Goal: Information Seeking & Learning: Learn about a topic

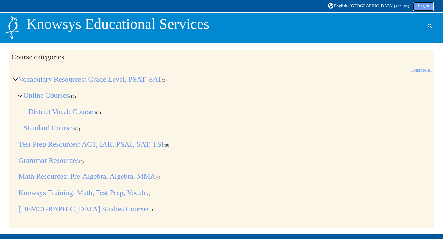
click at [423, 5] on link "Log in" at bounding box center [423, 6] width 21 height 9
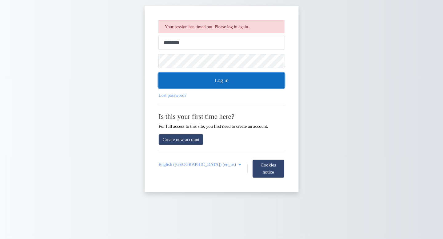
click at [264, 80] on button "Log in" at bounding box center [222, 80] width 126 height 15
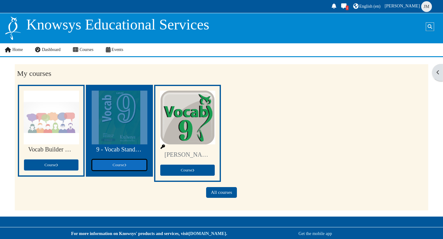
click at [115, 167] on span "Course" at bounding box center [120, 165] width 14 height 5
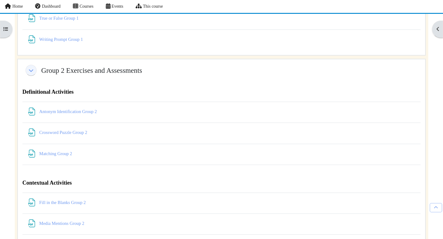
scroll to position [2262, 0]
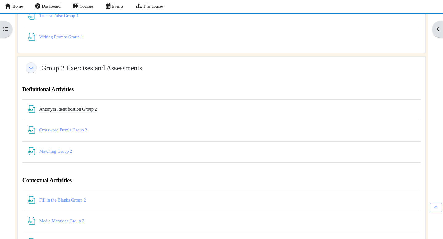
click at [75, 112] on link "Antonym Identification Group 2 File" at bounding box center [68, 109] width 59 height 5
